Goal: Task Accomplishment & Management: Manage account settings

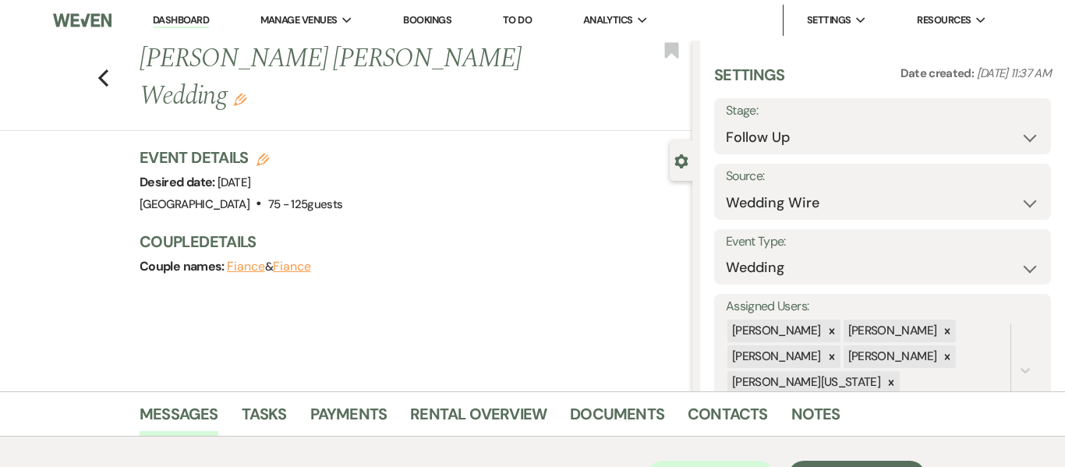
select select "9"
select select "3"
click at [196, 16] on link "Dashboard" at bounding box center [181, 20] width 56 height 15
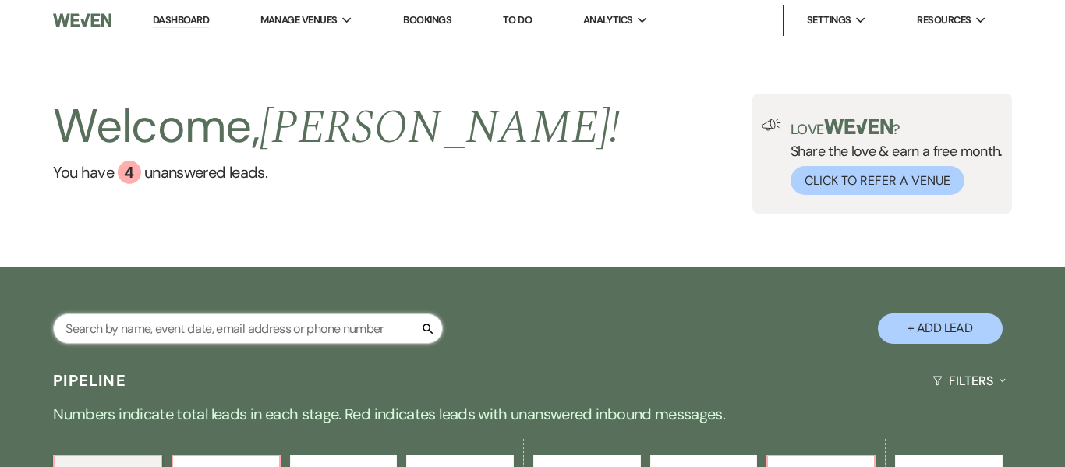
click at [196, 336] on input "text" at bounding box center [248, 328] width 390 height 30
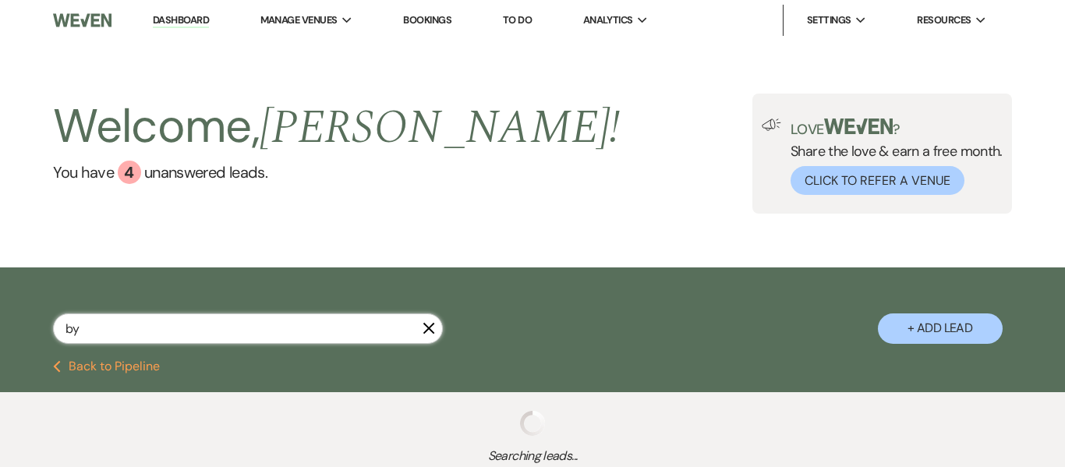
type input "byr"
select select "8"
select select "1"
select select "8"
select select "1"
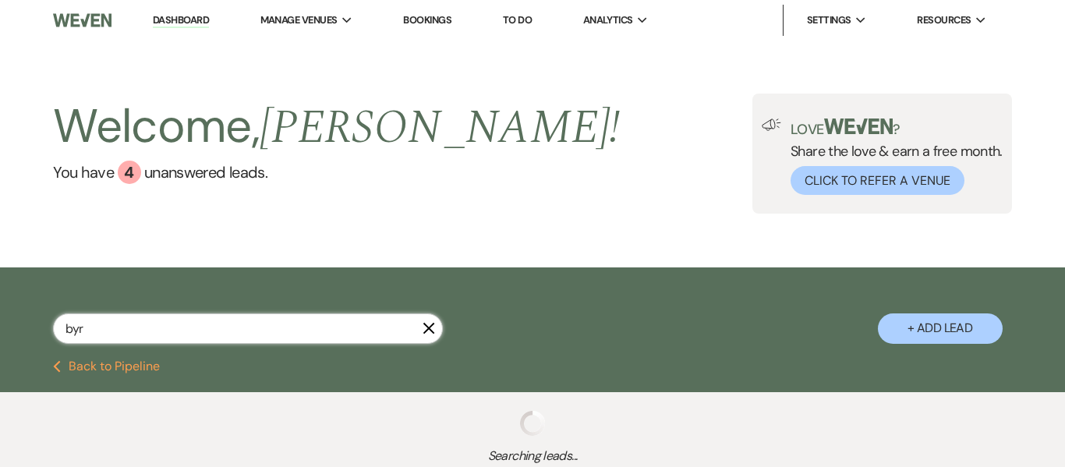
select select "5"
select select "8"
select select "2"
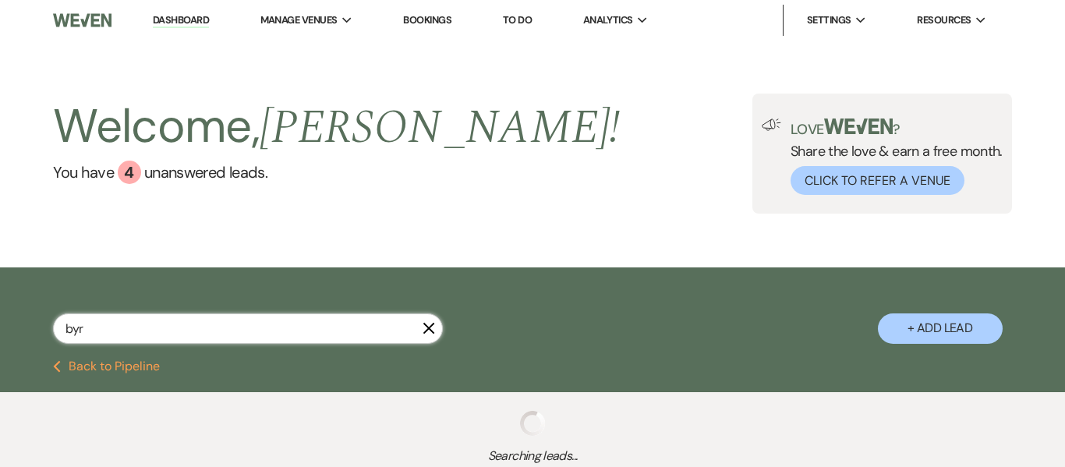
select select "8"
select select "5"
select select "8"
select select "2"
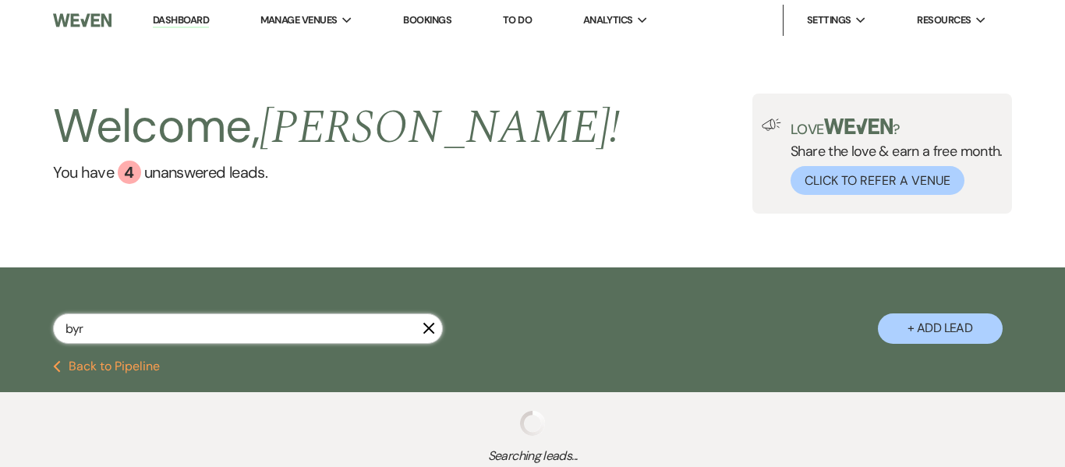
select select "2"
select select "8"
select select "5"
select select "2"
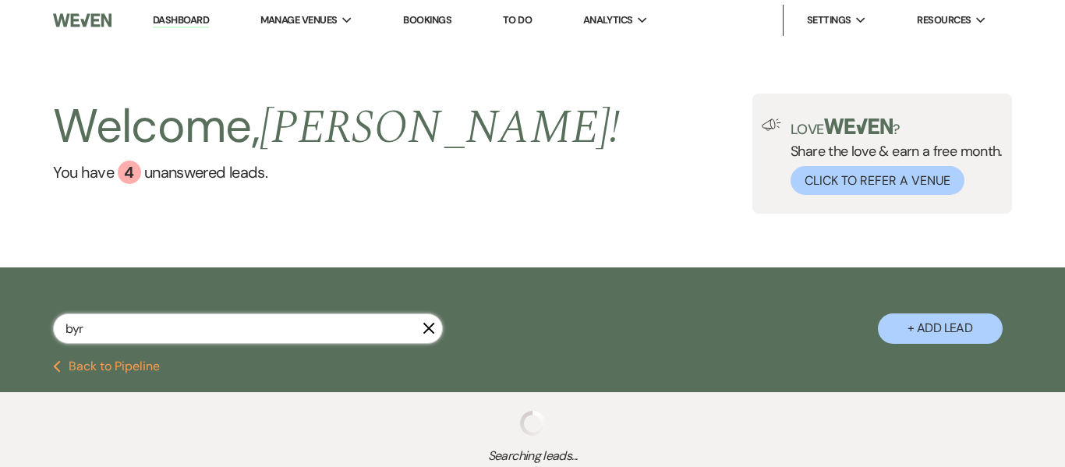
select select "8"
select select "5"
select select "8"
select select "1"
select select "8"
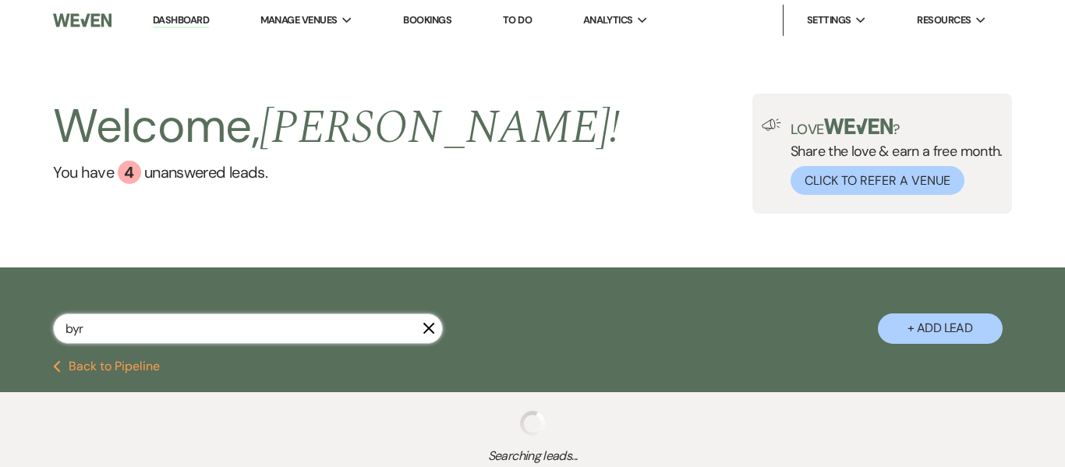
select select "5"
select select "8"
select select "5"
select select "8"
select select "11"
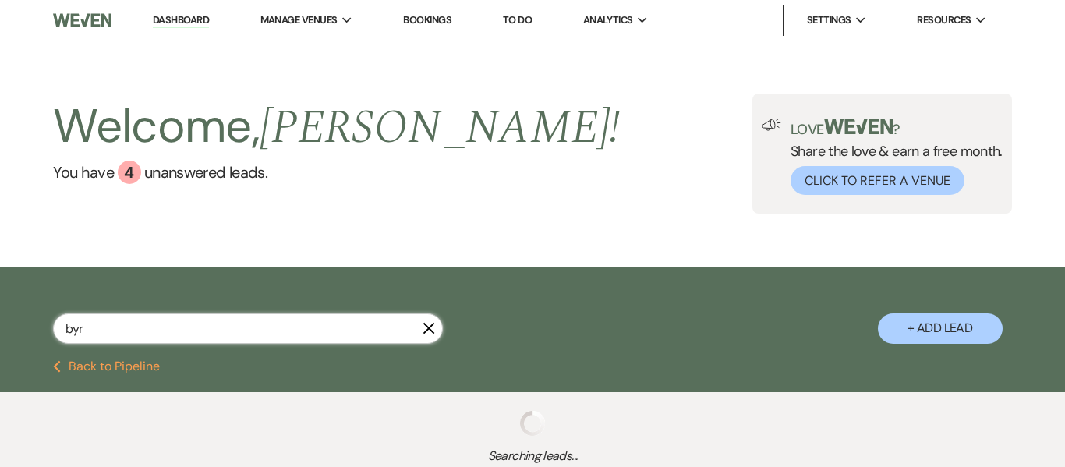
select select "8"
select select "5"
select select "8"
select select "5"
select select "8"
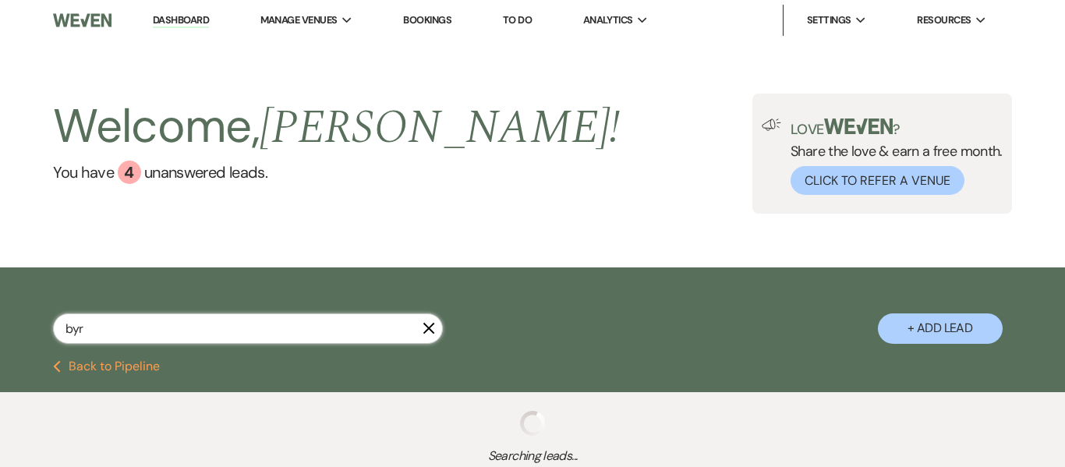
select select "11"
select select "8"
select select "5"
select select "8"
select select "5"
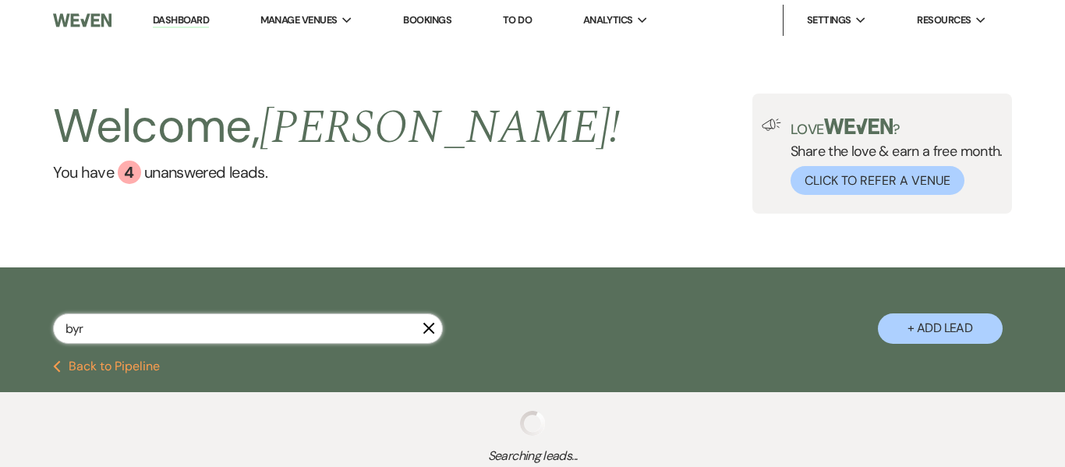
select select "8"
select select "5"
select select "8"
select select "5"
select select "8"
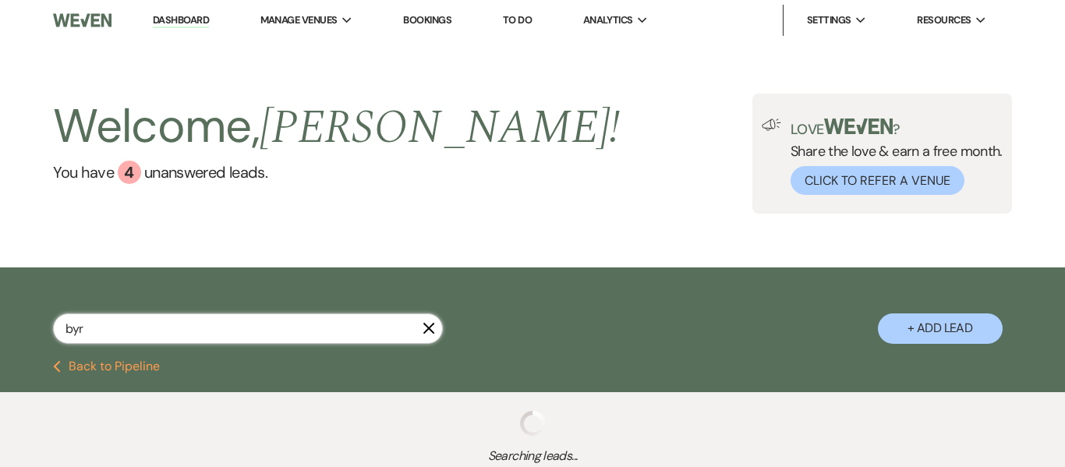
select select "5"
select select "8"
select select "5"
select select "8"
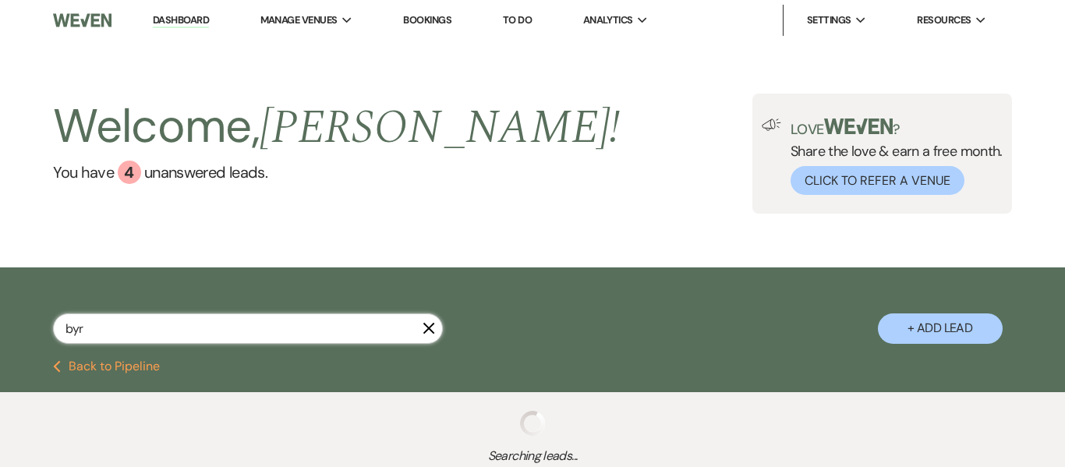
select select "5"
select select "8"
select select "6"
select select "8"
select select "5"
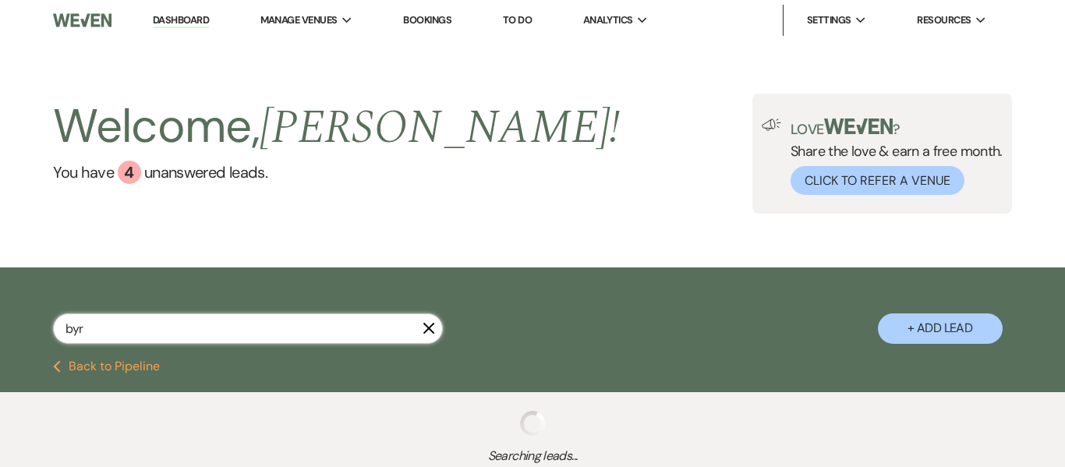
select select "8"
select select "5"
select select "8"
select select "6"
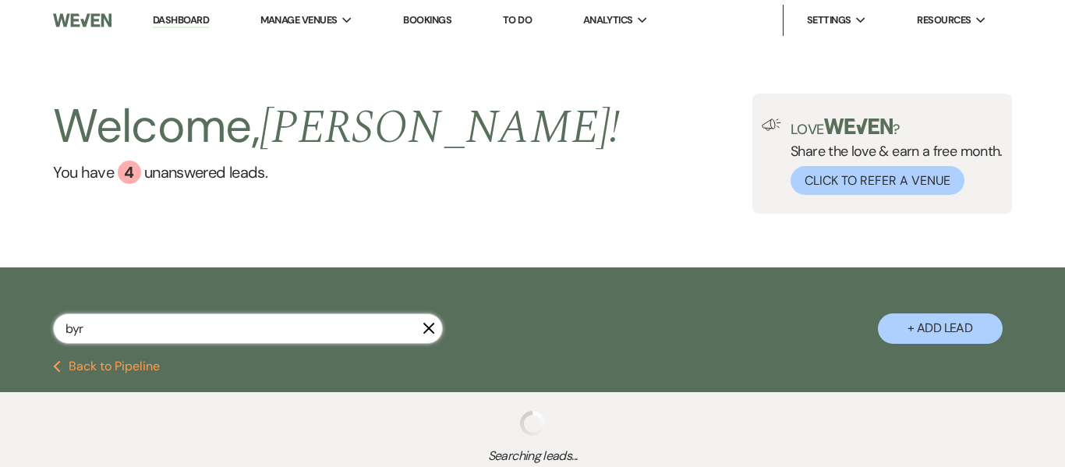
select select "8"
select select "6"
select select "8"
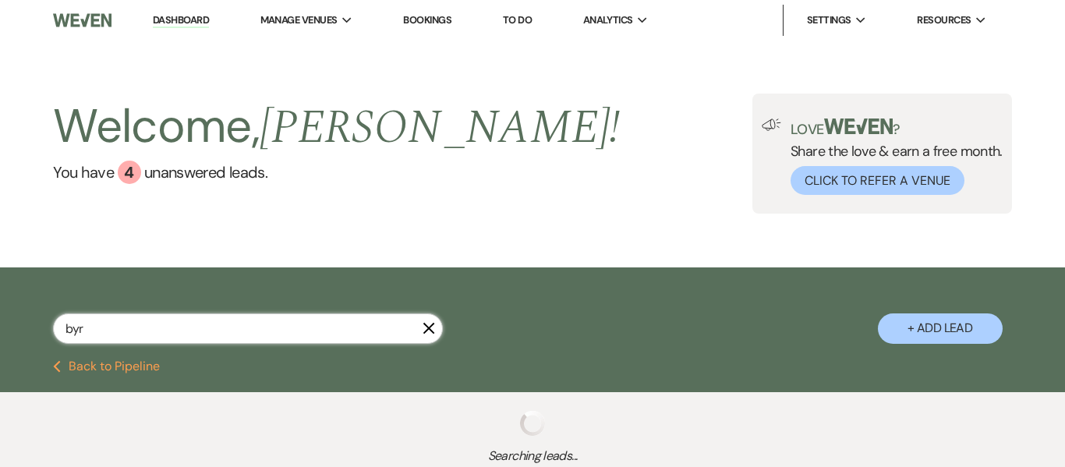
select select "5"
select select "8"
select select "5"
select select "8"
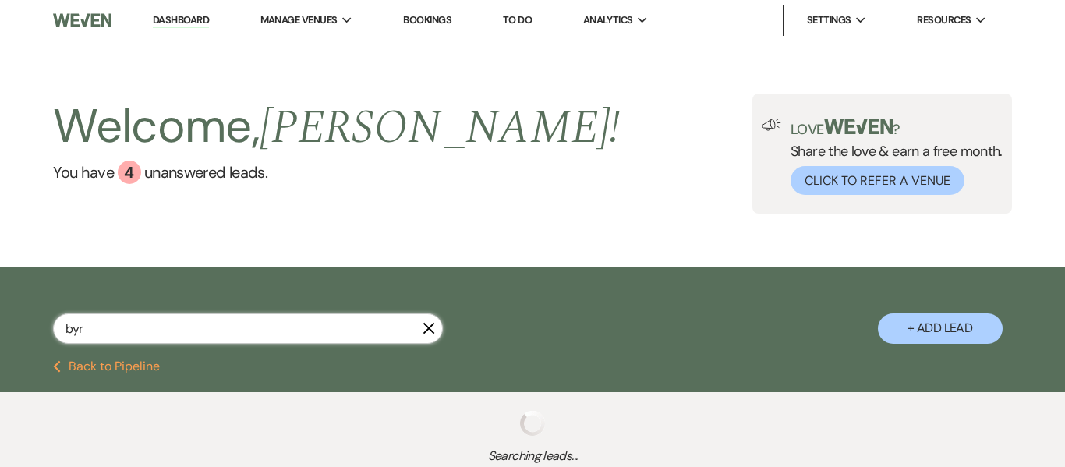
select select "1"
select select "8"
select select "5"
select select "8"
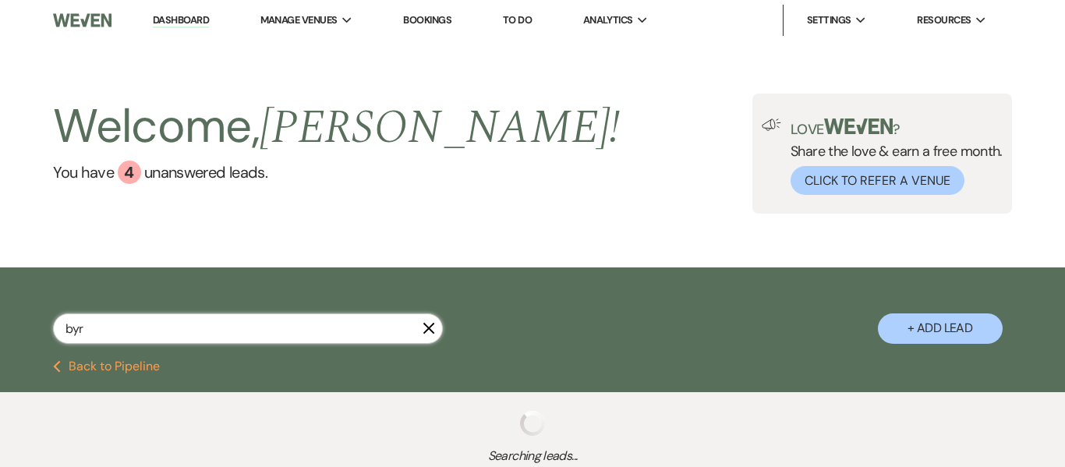
select select "8"
select select "6"
select select "8"
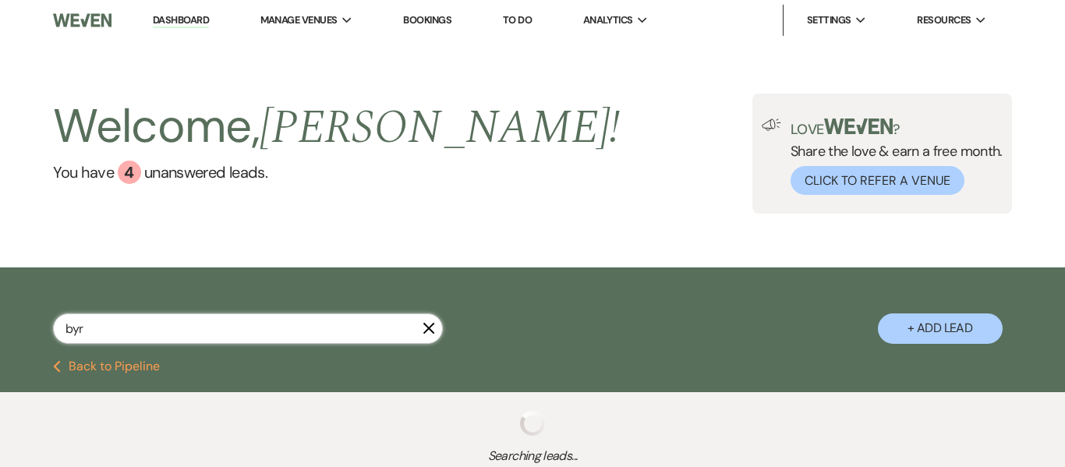
select select "2"
select select "8"
select select "5"
select select "2"
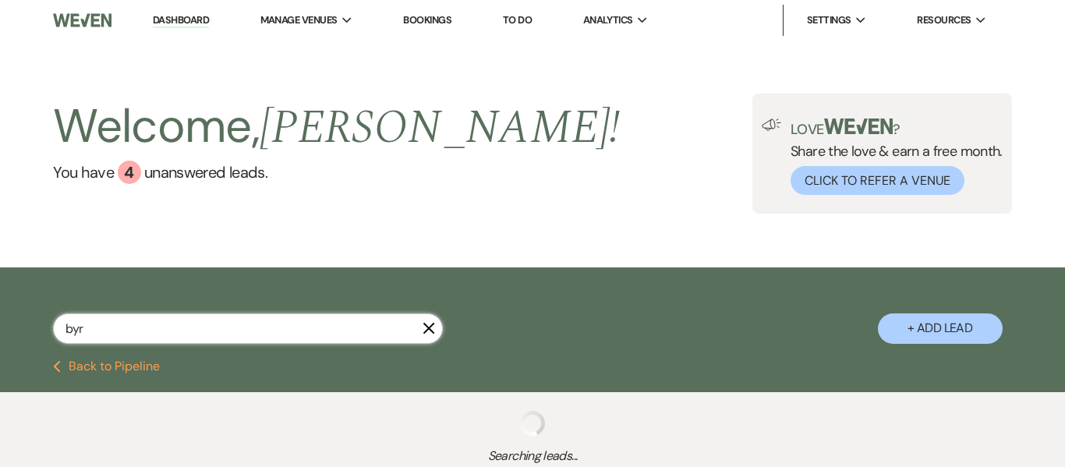
select select "8"
select select "5"
select select "8"
select select "5"
select select "8"
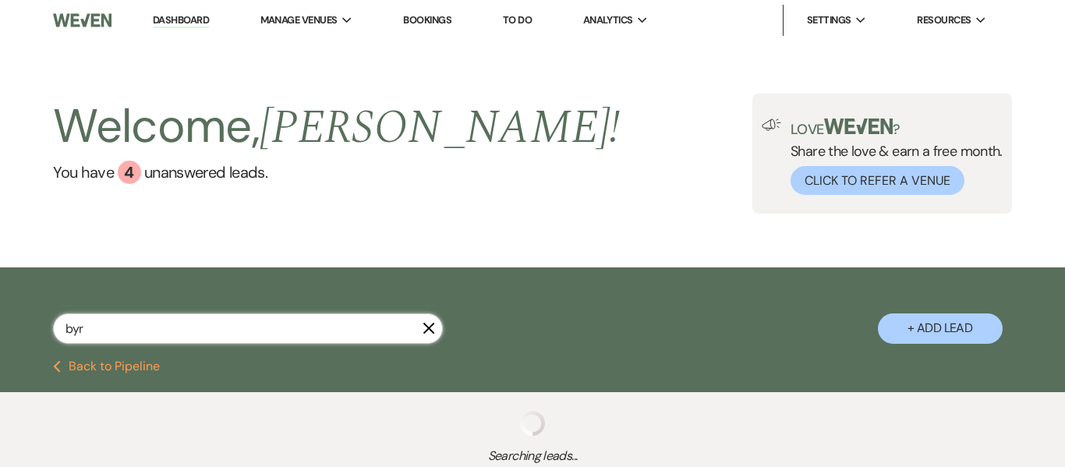
select select "6"
select select "8"
select select "5"
select select "8"
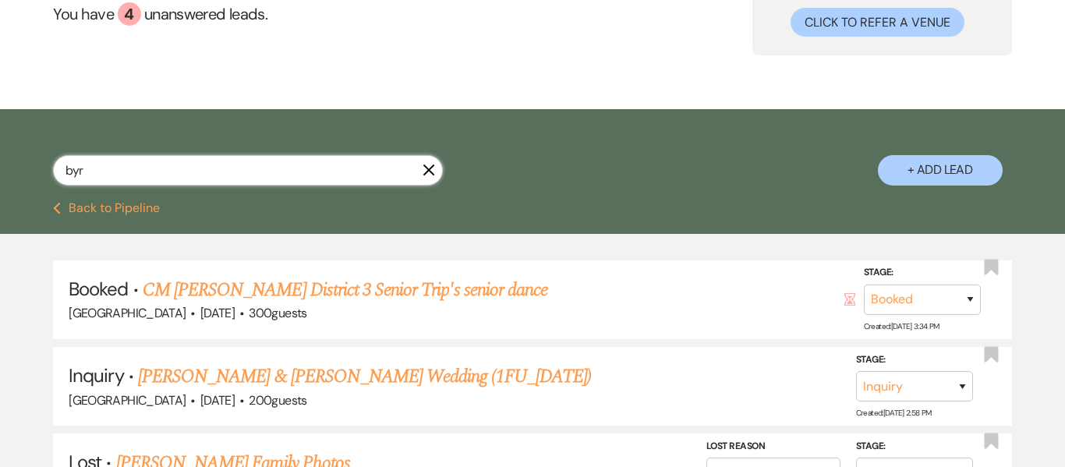
scroll to position [164, 0]
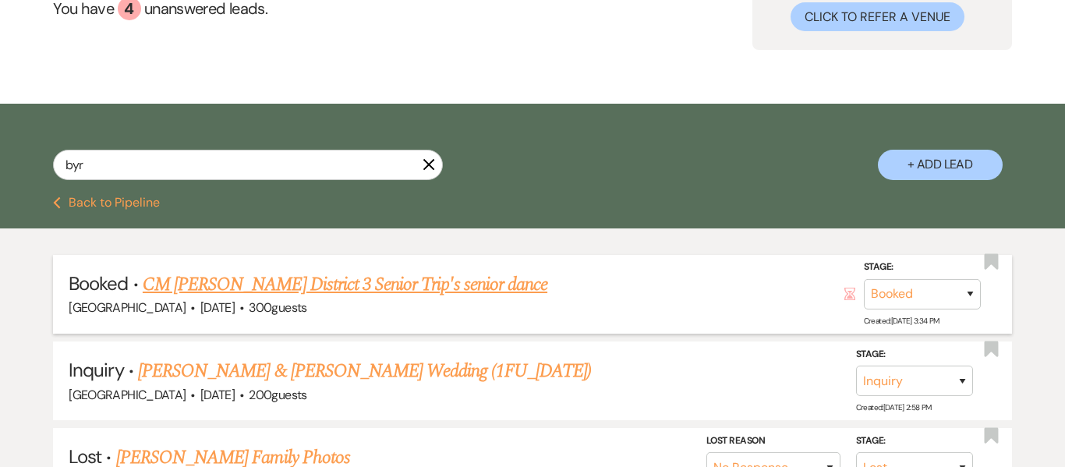
click at [378, 284] on link "CM [PERSON_NAME] District 3 Senior Trip's senior dance" at bounding box center [345, 284] width 404 height 28
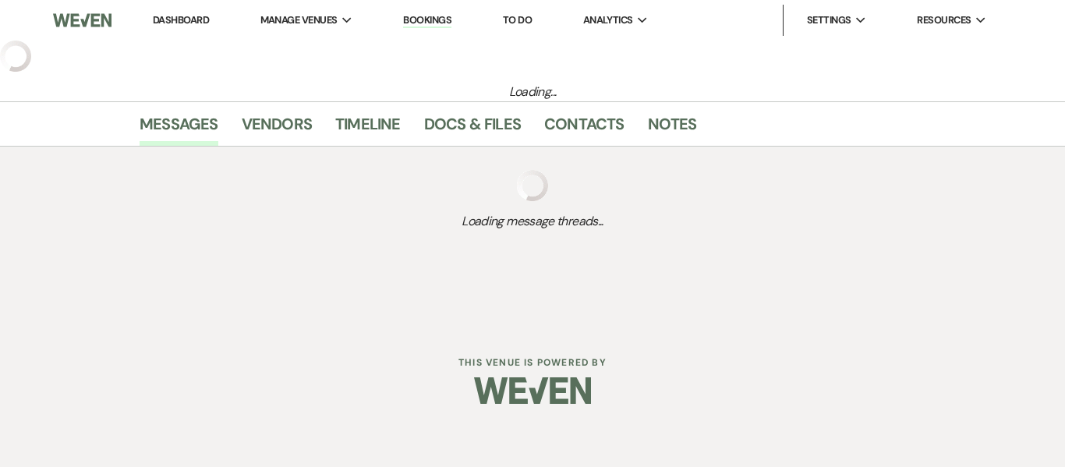
select select "14"
select select "13"
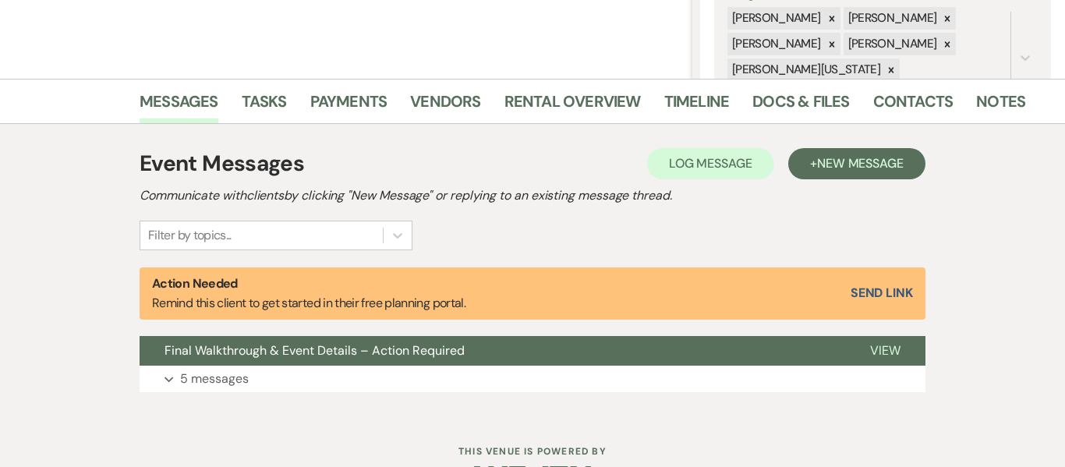
scroll to position [362, 0]
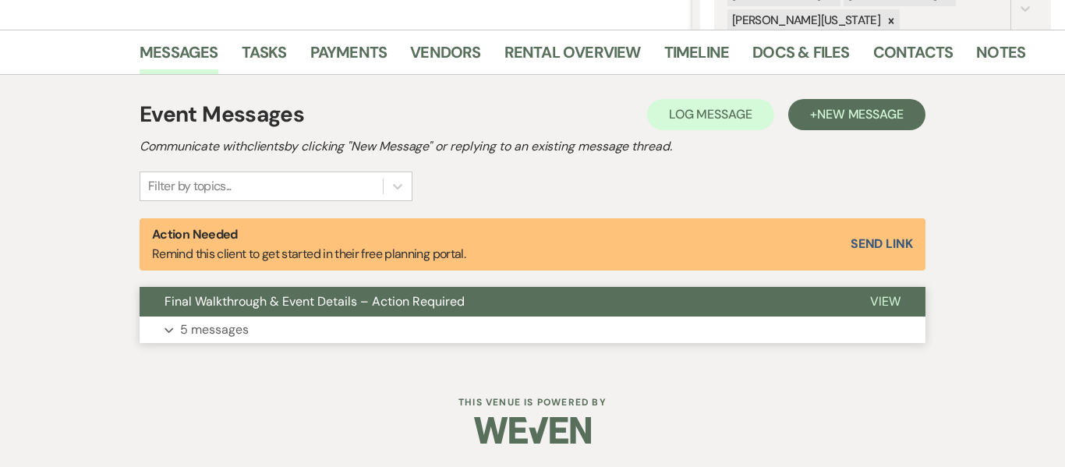
click at [392, 323] on button "Expand 5 messages" at bounding box center [533, 329] width 786 height 26
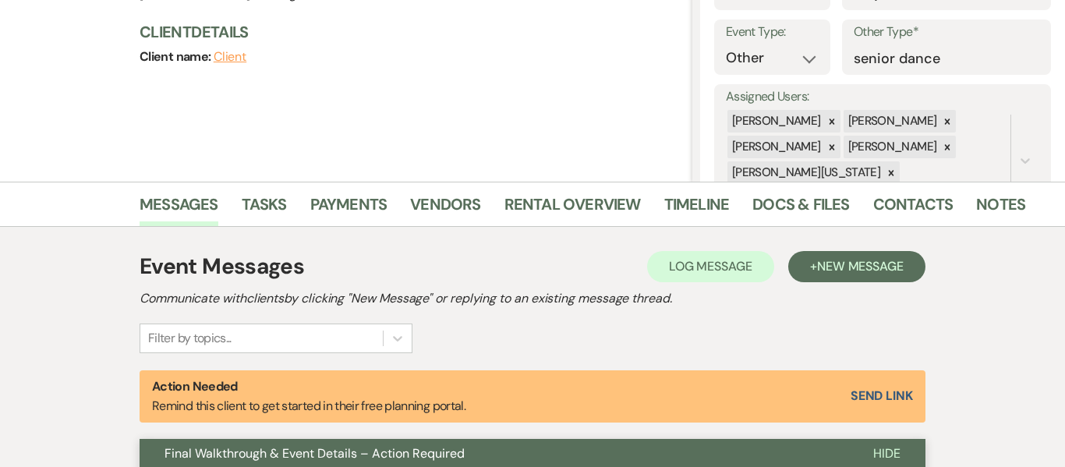
scroll to position [210, 0]
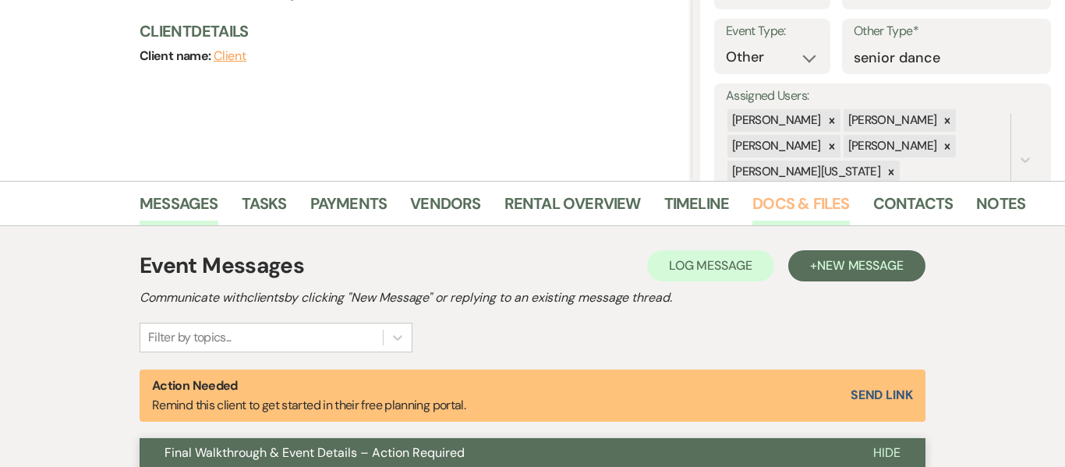
click at [781, 203] on link "Docs & Files" at bounding box center [800, 208] width 97 height 34
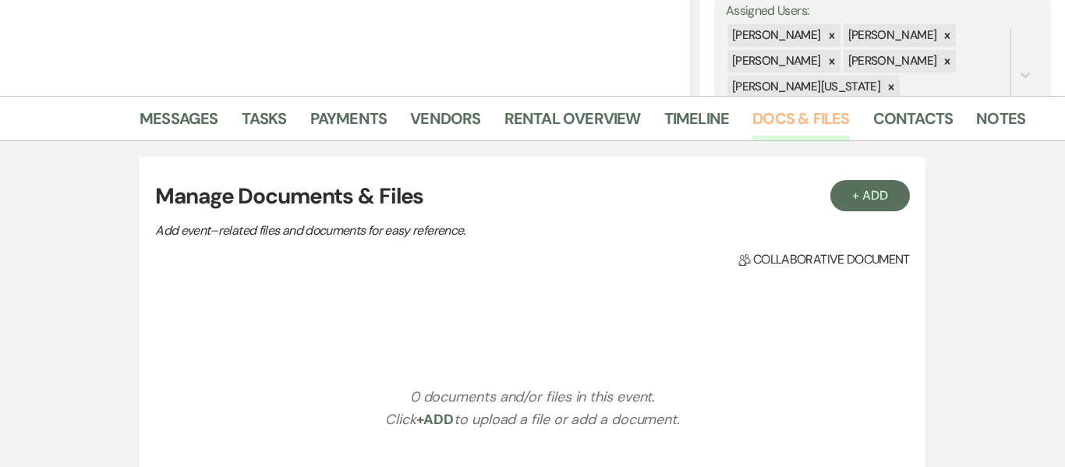
scroll to position [315, 0]
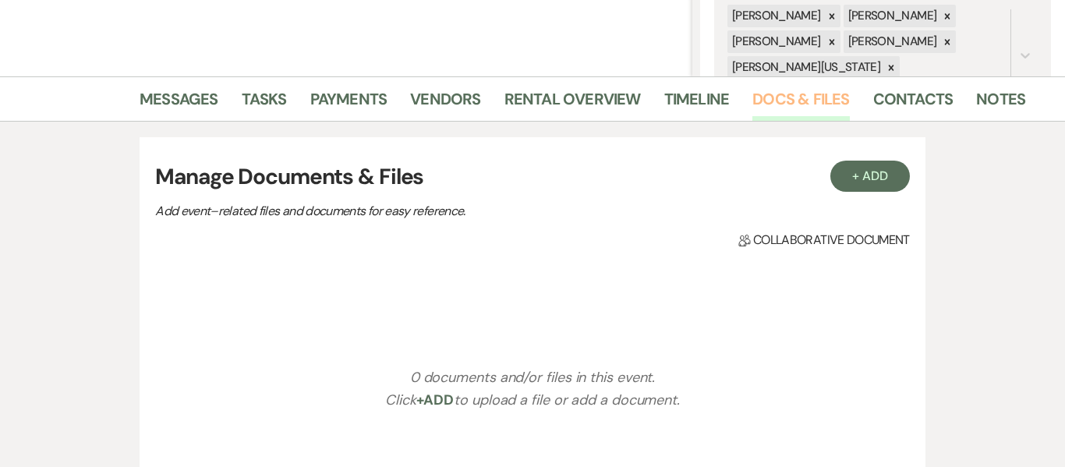
click at [800, 95] on link "Docs & Files" at bounding box center [800, 104] width 97 height 34
click at [192, 102] on link "Messages" at bounding box center [179, 104] width 79 height 34
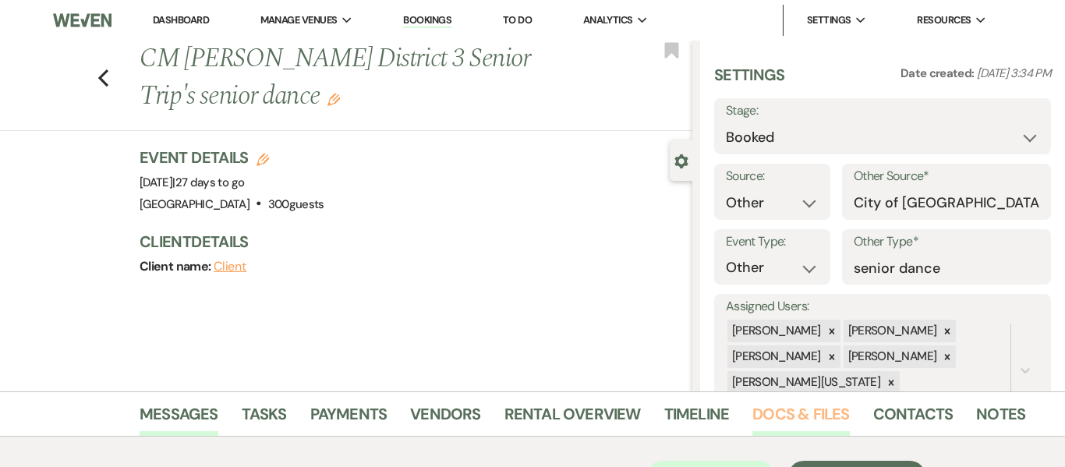
click at [799, 408] on link "Docs & Files" at bounding box center [800, 418] width 97 height 34
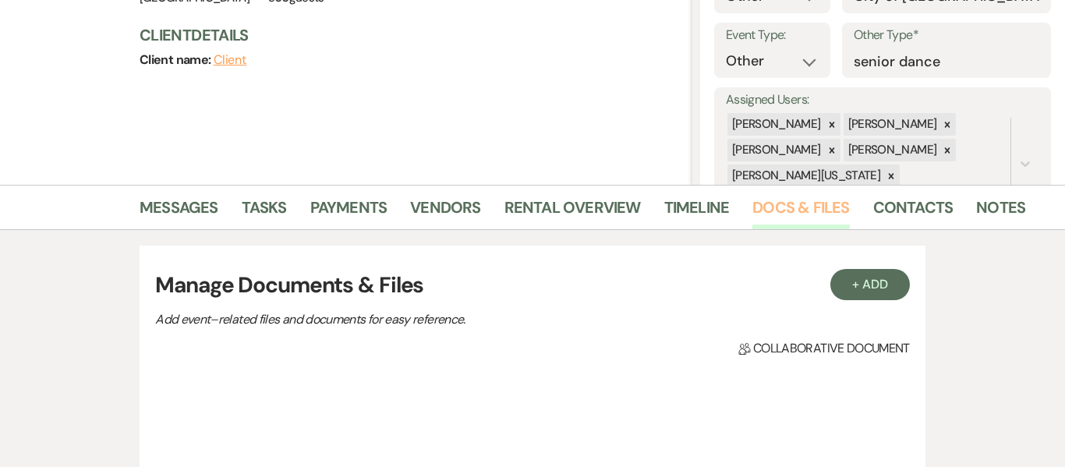
scroll to position [203, 0]
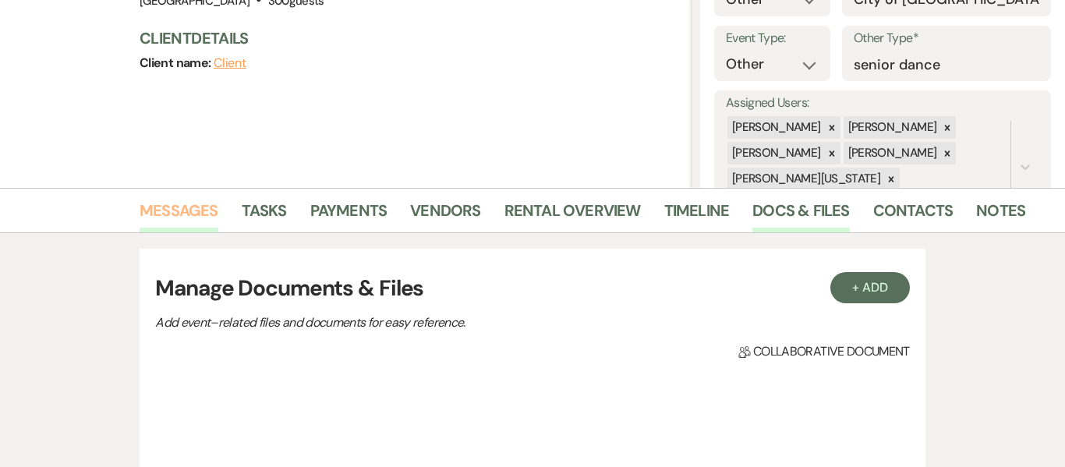
click at [183, 207] on link "Messages" at bounding box center [179, 215] width 79 height 34
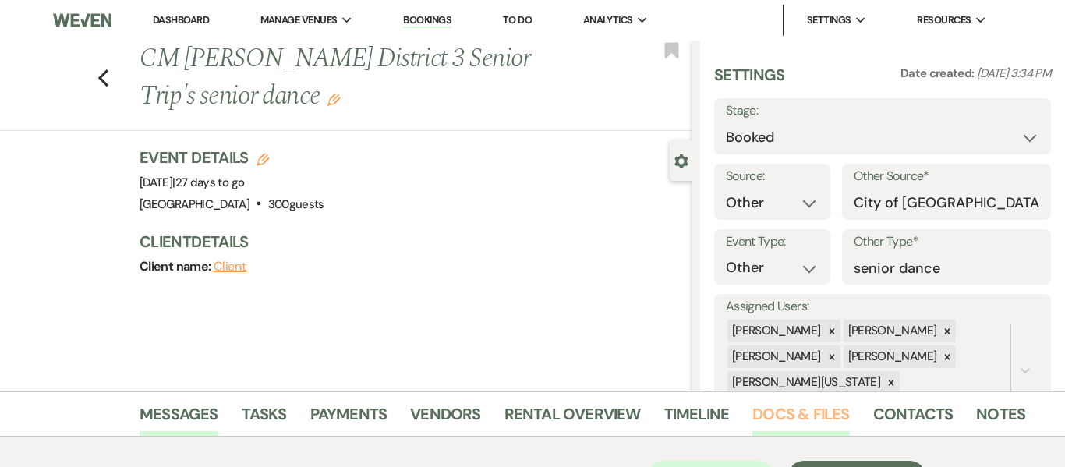
click at [816, 422] on link "Docs & Files" at bounding box center [800, 418] width 97 height 34
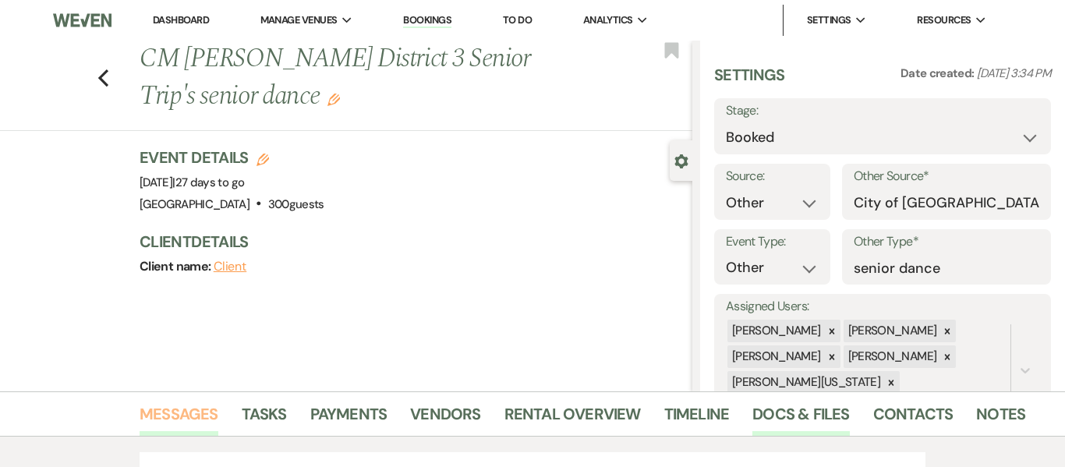
click at [185, 408] on link "Messages" at bounding box center [179, 418] width 79 height 34
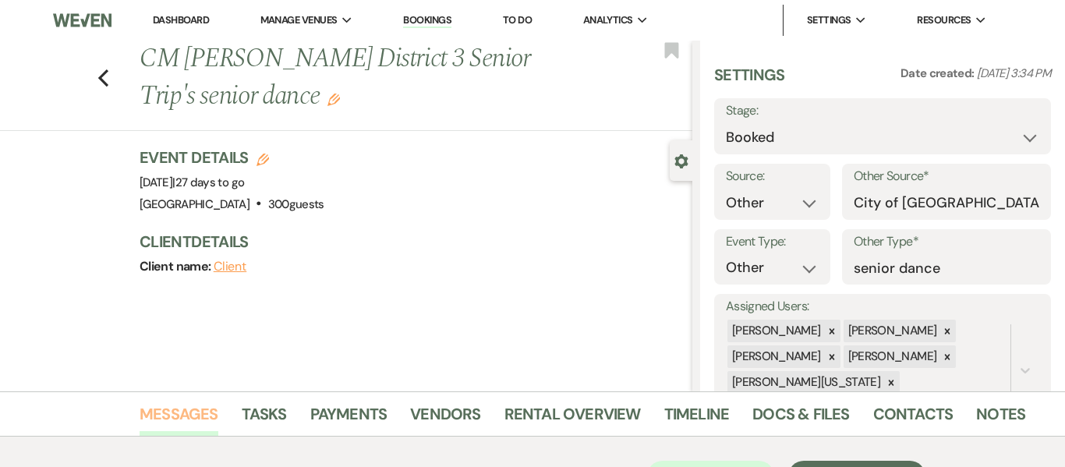
scroll to position [362, 0]
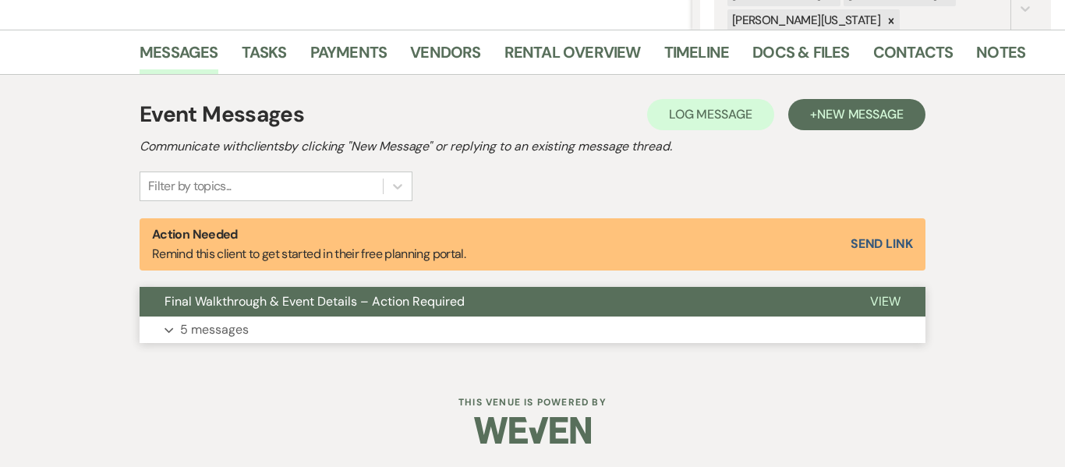
click at [224, 315] on button "Final Walkthrough & Event Details – Action Required" at bounding box center [492, 302] width 705 height 30
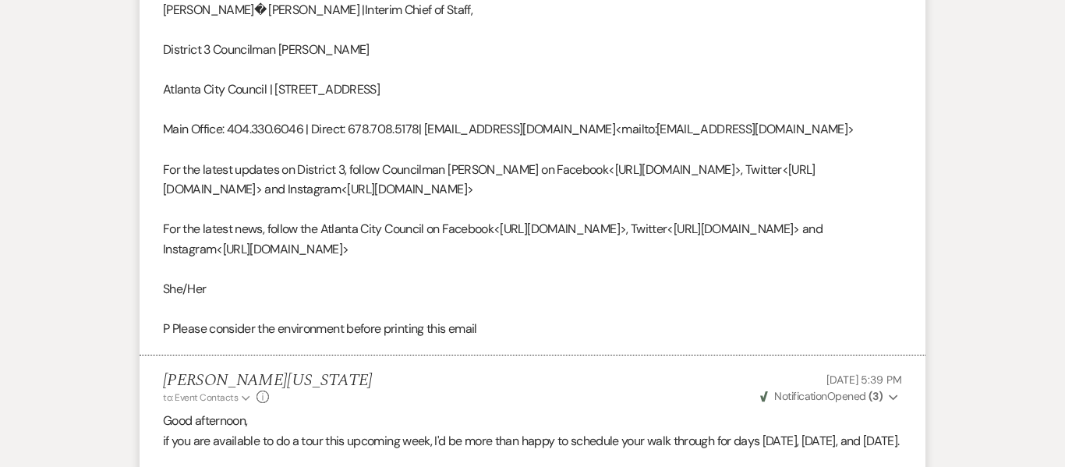
scroll to position [0, 0]
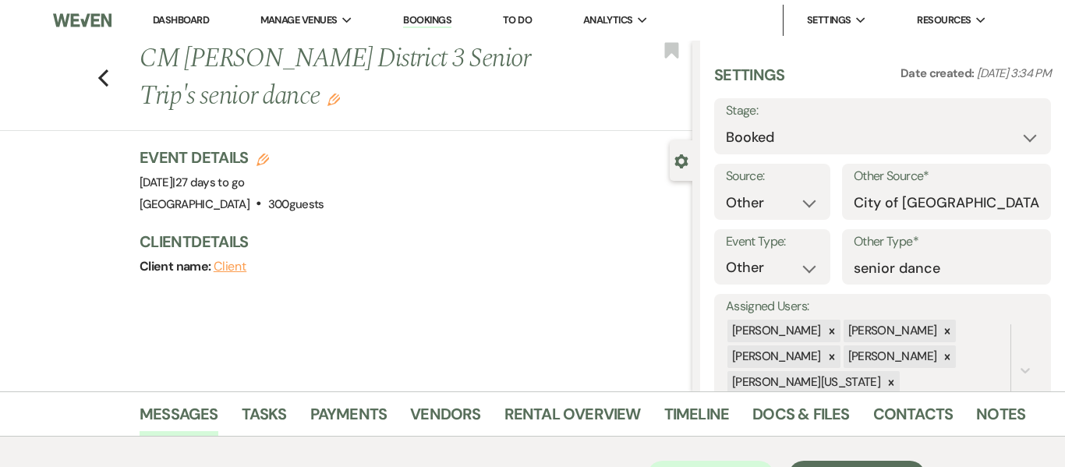
click at [188, 23] on link "Dashboard" at bounding box center [181, 19] width 56 height 13
